Goal: Transaction & Acquisition: Purchase product/service

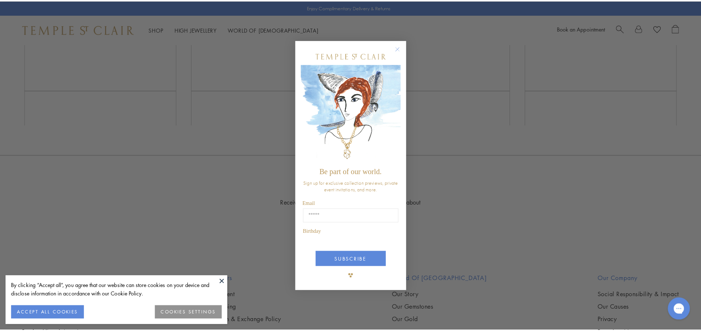
scroll to position [442, 0]
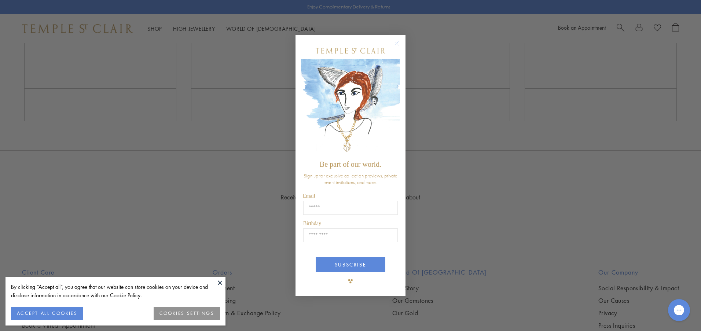
click at [399, 43] on circle "Close dialog" at bounding box center [397, 43] width 9 height 9
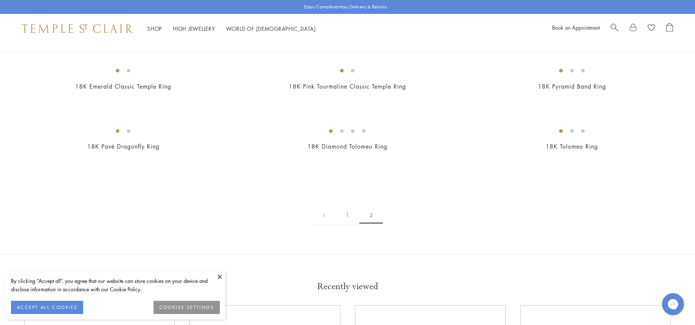
scroll to position [183, 0]
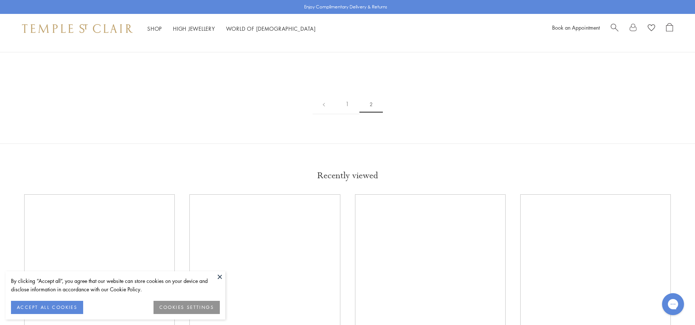
click at [220, 275] on button at bounding box center [219, 277] width 11 height 11
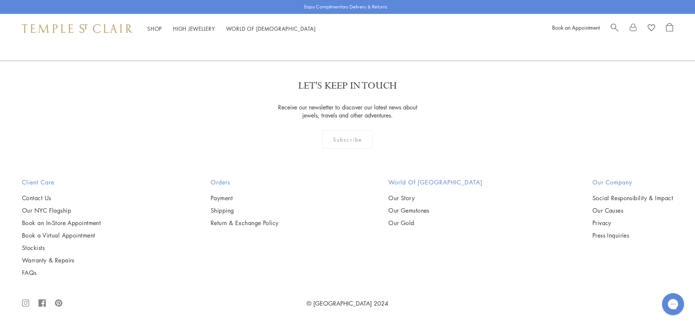
scroll to position [513, 0]
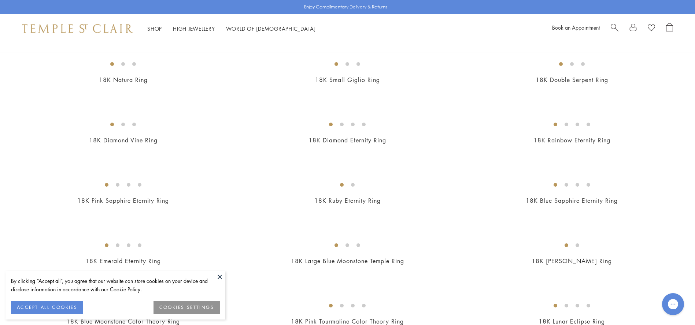
scroll to position [623, 0]
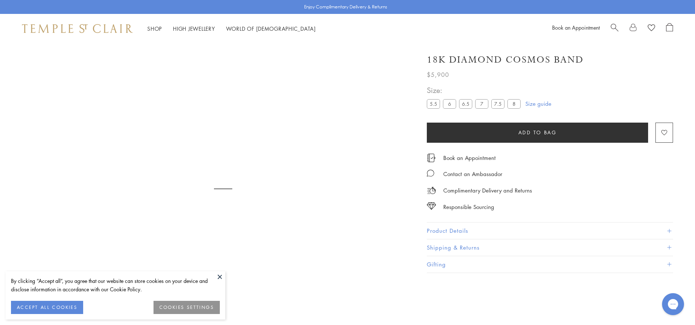
scroll to position [43, 0]
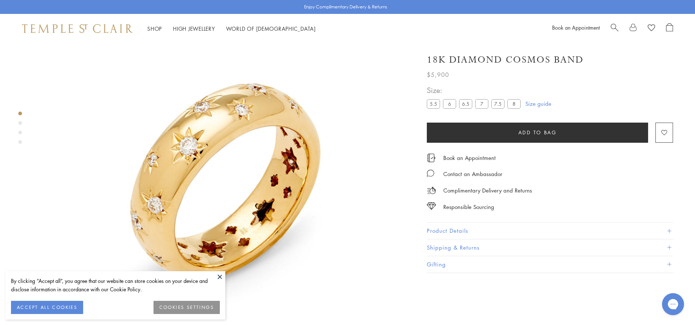
click at [434, 102] on label "5.5" at bounding box center [433, 103] width 13 height 9
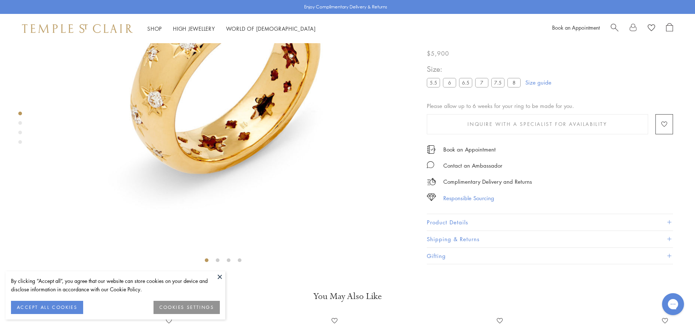
scroll to position [153, 0]
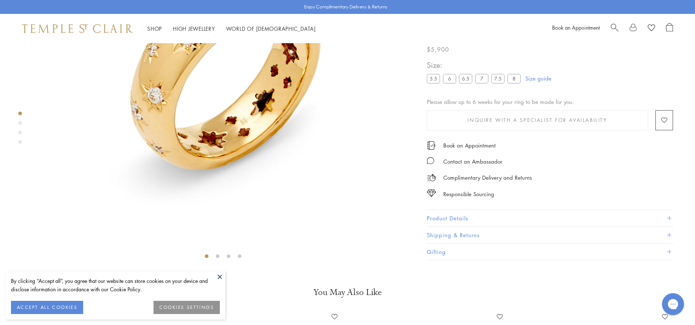
click at [463, 227] on button "Product Details" at bounding box center [550, 219] width 246 height 16
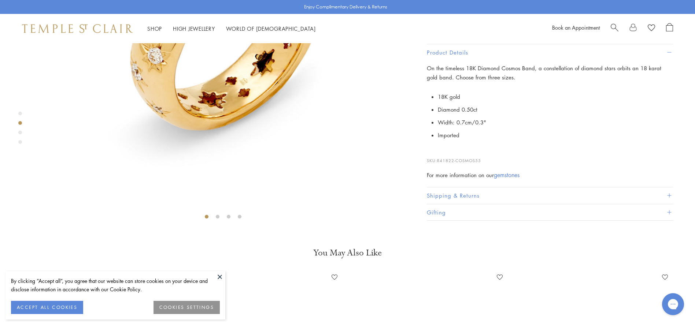
scroll to position [80, 0]
